Goal: Task Accomplishment & Management: Manage account settings

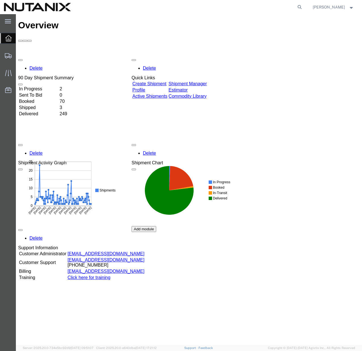
click at [166, 81] on link "Create Shipment" at bounding box center [149, 83] width 34 height 5
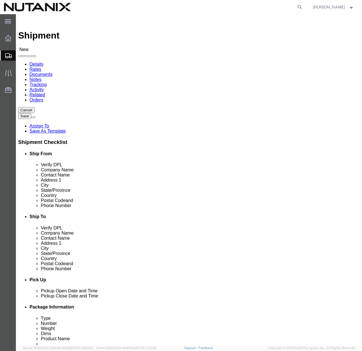
select select
click span
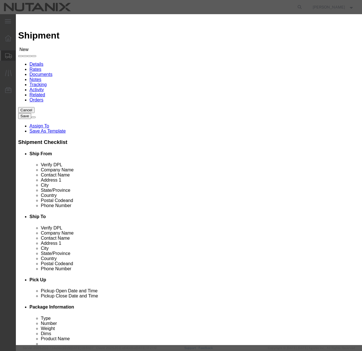
click button "Select"
select select
type input "Nutanix / [GEOGRAPHIC_DATA]"
type input "[PERSON_NAME]"
type input "[STREET_ADDRESS]"
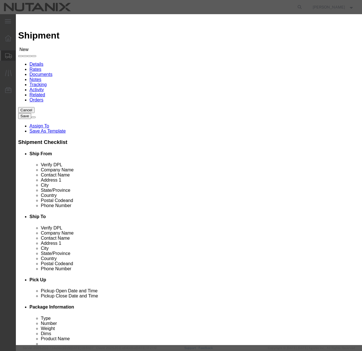
type input "Ste 700"
type input "[GEOGRAPHIC_DATA]"
type input "27701"
type input "[PHONE_NUMBER]"
type input "[PERSON_NAME][EMAIL_ADDRESS][PERSON_NAME][DOMAIN_NAME]"
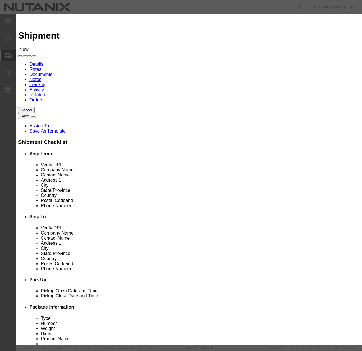
checkbox input "true"
select select "NC"
click icon "button"
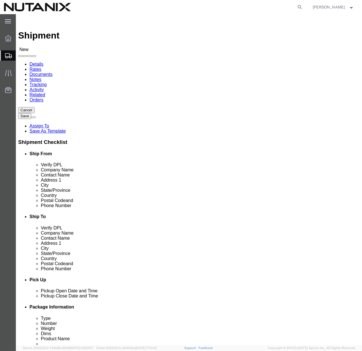
click input "text"
paste input "[STREET_ADDRESS]"
type input "[STREET_ADDRESS]"
select select
click input "text"
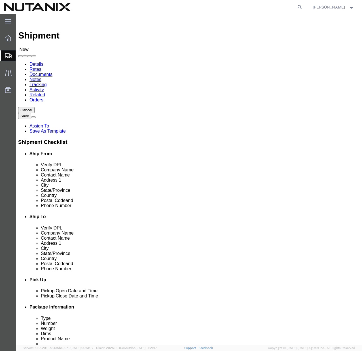
click input "text"
paste input "Missoula"
type input "Missoula"
select select
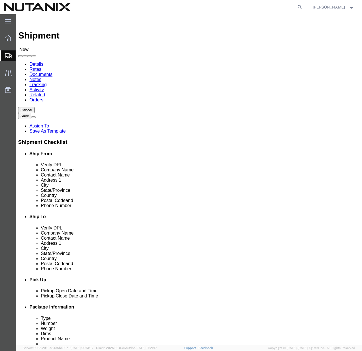
select select "MT"
click input "Postal Code"
type input "59802"
select select
click input "text"
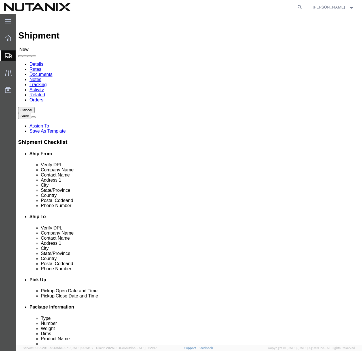
paste input "[PHONE_NUMBER]"
type input "[PHONE_NUMBER]"
click input "text"
paste input "[PERSON_NAME]"
type input "[PERSON_NAME]"
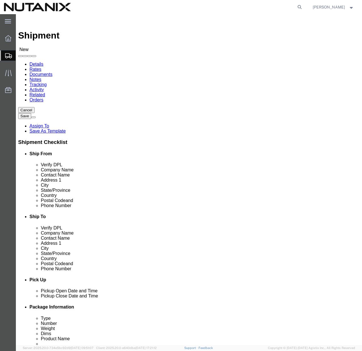
click input "text"
paste input "[PERSON_NAME]"
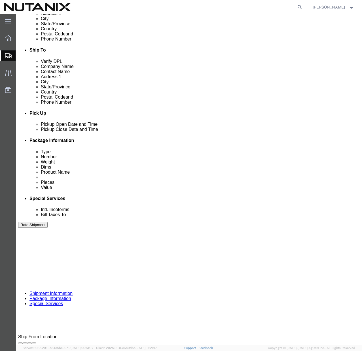
scroll to position [188, 0]
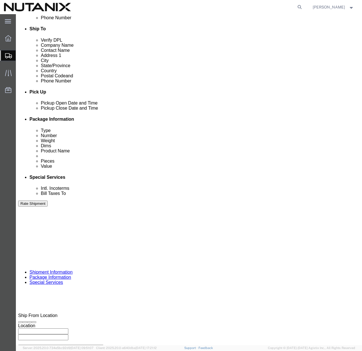
type input "[PERSON_NAME]"
click input "text"
type input "79101"
click select "Select Account Type Activity ID Airline Appointment Number ASN Batch Request # …"
select select "PURCHORD"
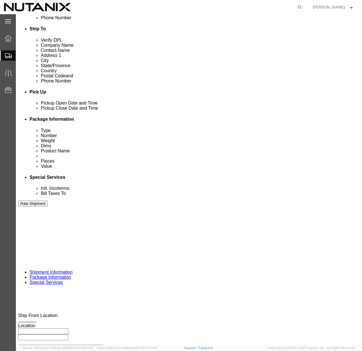
click select "Select Account Type Activity ID Airline Appointment Number ASN Batch Request # …"
click input "text"
paste input "TASK0447115"
type input "TASK0447115"
click button "Continue"
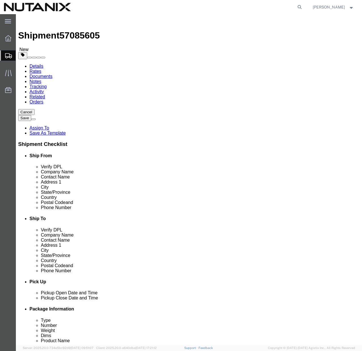
click select "Select Bale(s) Basket(s) Bolt(s) Bottle(s) Buckets Bulk Bundle(s) Can(s) Cardbo…"
select select "YRPK"
click select "Select Bale(s) Basket(s) Bolt(s) Bottle(s) Buckets Bulk Bundle(s) Can(s) Cardbo…"
click input "text"
type input "16"
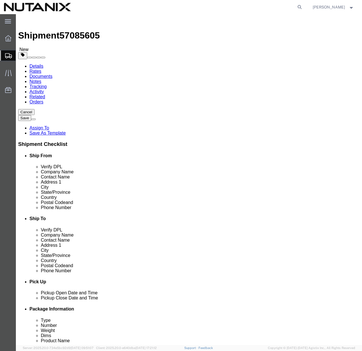
type input "1"
type button "Cancel"
type button "Save"
type button "Rate Shipment"
click input "1"
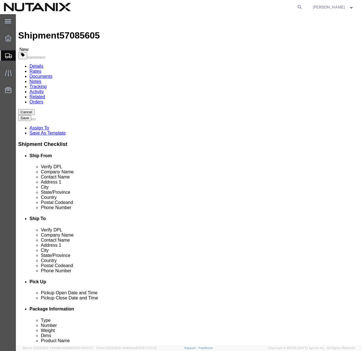
type input "12"
click input "text"
type input "4"
click input "0.00"
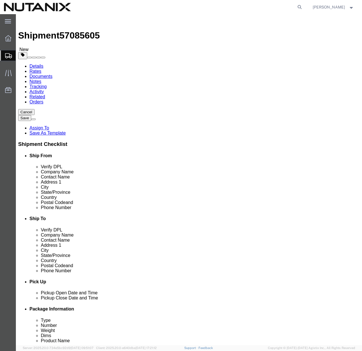
type input "6"
click div "Previous Continue"
click link "Add Content"
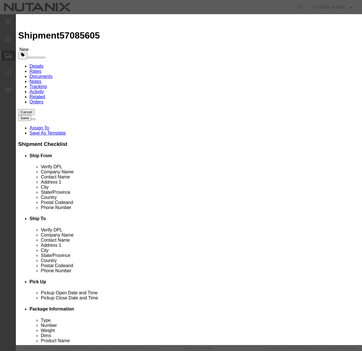
click input "text"
type input "Lenovo T14s"
click input "0"
type input "1"
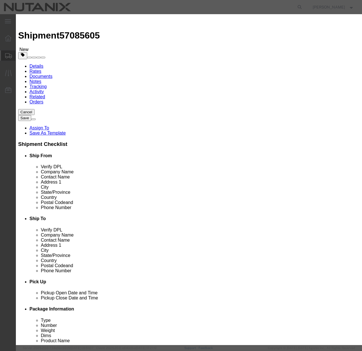
click input "text"
type input "1500"
click input "checkbox"
checkbox input "true"
click input "Ion Contained in Equipment (UN3481, PI967)"
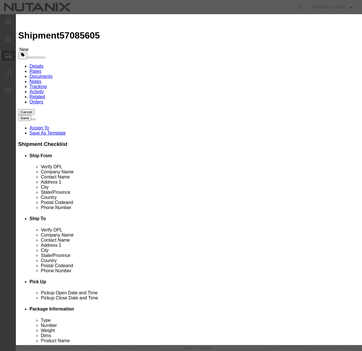
checkbox input "true"
click button "Save & Close"
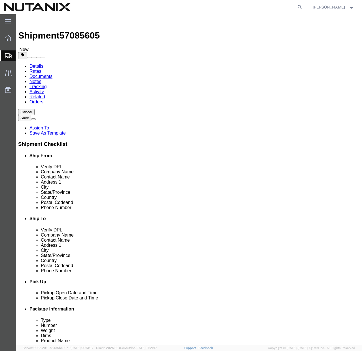
click button "Continue"
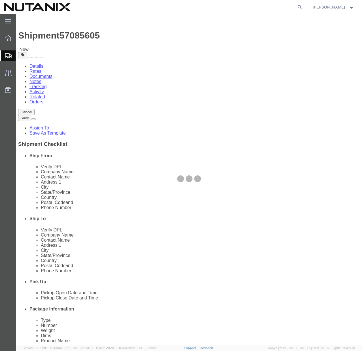
select select
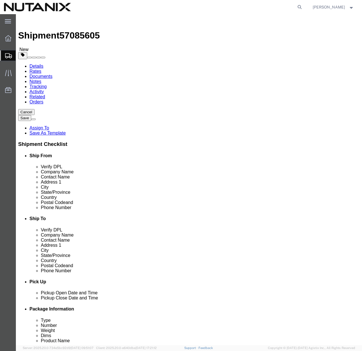
click select "Select Address Service Requested Carrier Leave If No Response Change Service Re…"
click select "Select Adult Signature Required Direct Signature Required No Signature Required…"
select select "SignReqOnDeliveryFlag"
click select "Select Adult Signature Required Direct Signature Required No Signature Required…"
click button "Rate Shipment"
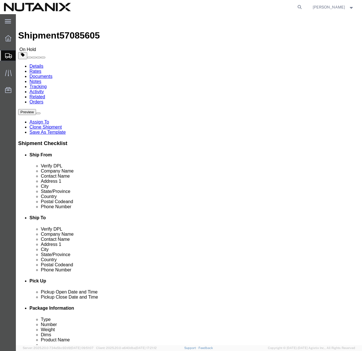
click button "Rate Shipment"
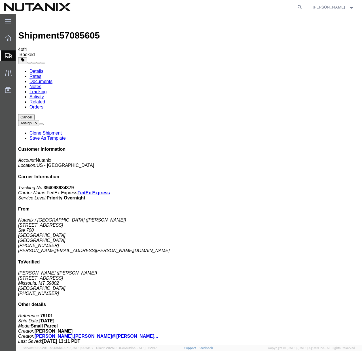
copy td "Tracking No.: 394098934379"
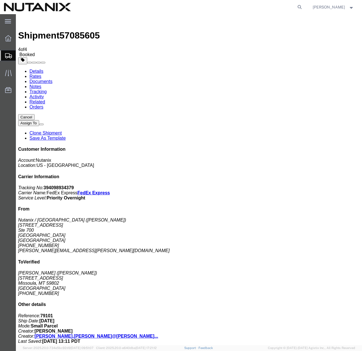
click at [43, 69] on link "Details" at bounding box center [36, 71] width 14 height 5
click span "button"
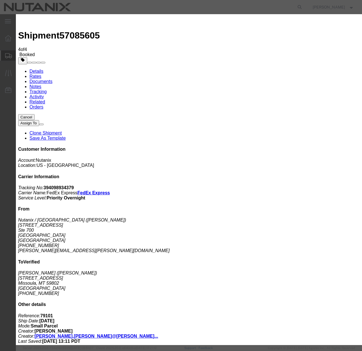
click div "[DATE] 5:00 PM"
click button "Apply"
click div "[DATE] 5:00 PM"
click input "9:00 PM"
type input "9:00 am"
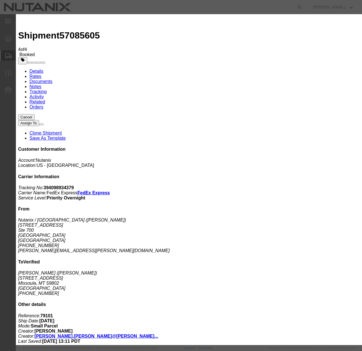
click button "Apply"
click div "[DATE] 6:00 PM"
type input "2:00 pm"
click button "Apply"
click button "Save"
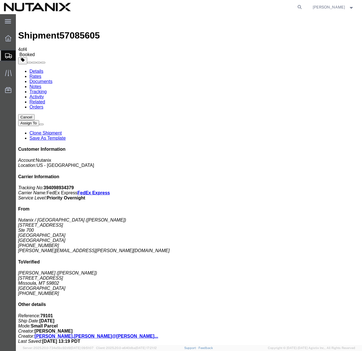
click button "Close"
click link "Clone Shipment"
